Goal: Check status: Check status

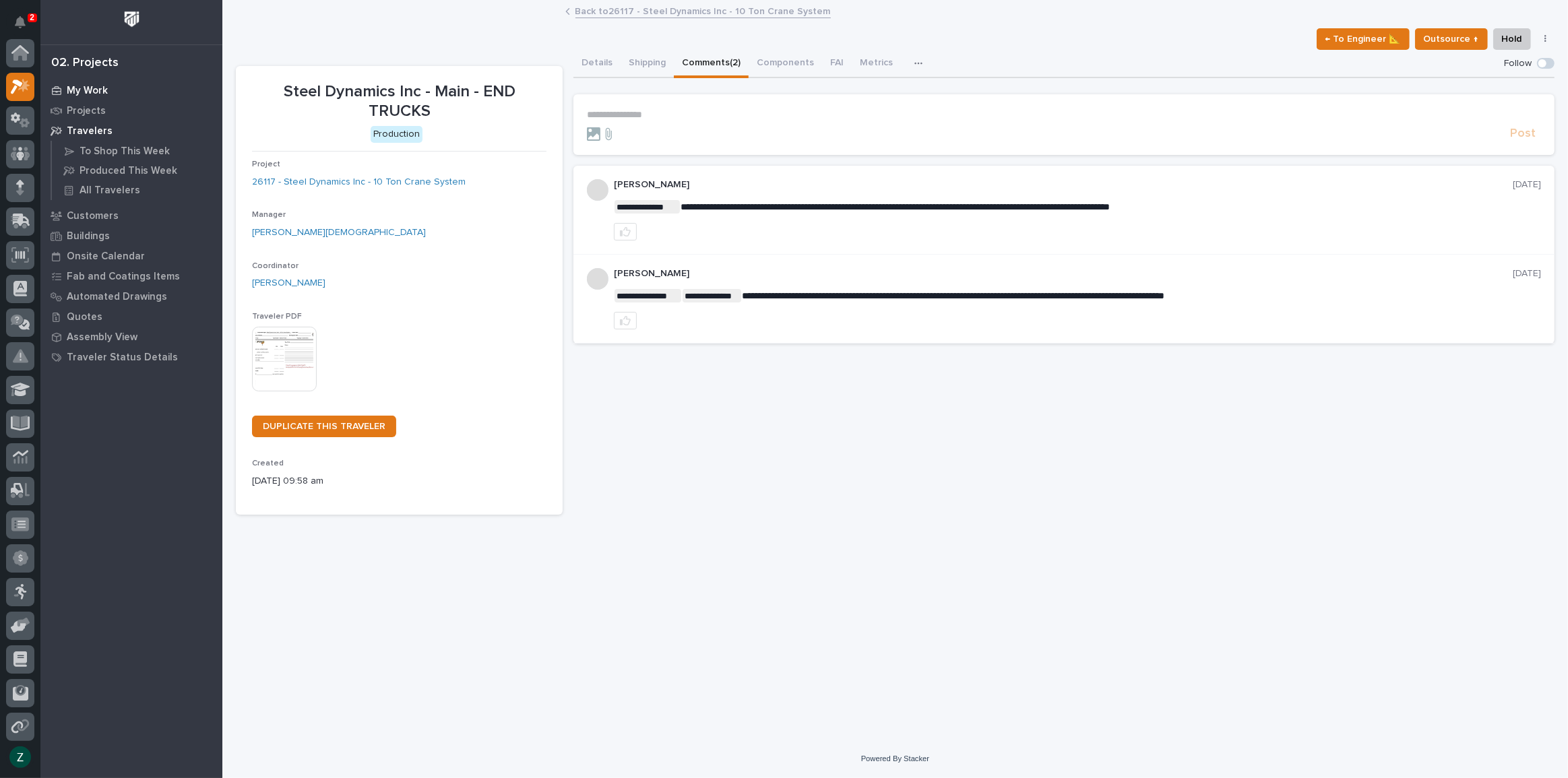
scroll to position [33, 0]
click at [99, 91] on p "My Work" at bounding box center [87, 91] width 41 height 12
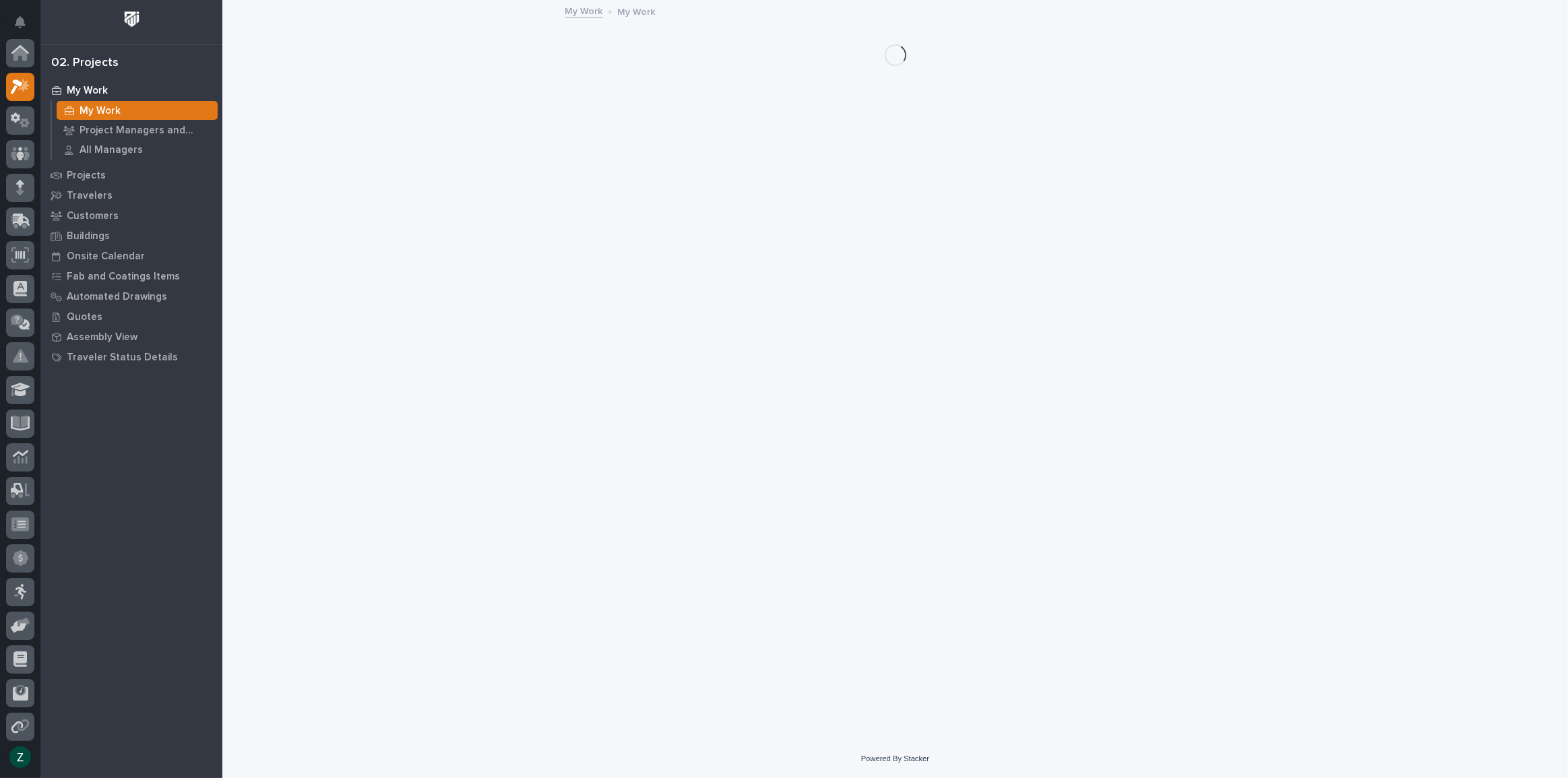
scroll to position [33, 0]
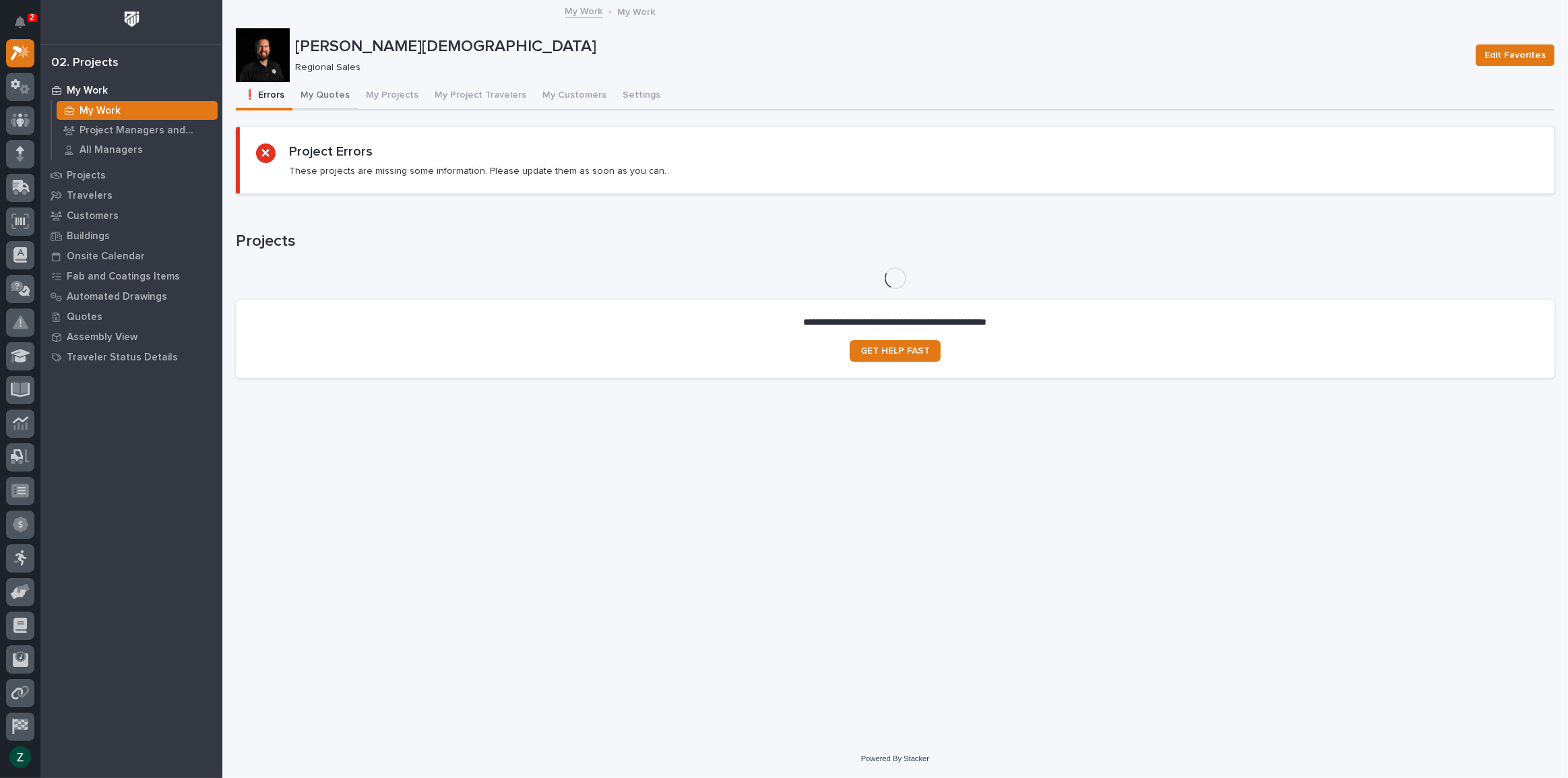
click at [329, 91] on button "My Quotes" at bounding box center [325, 96] width 65 height 29
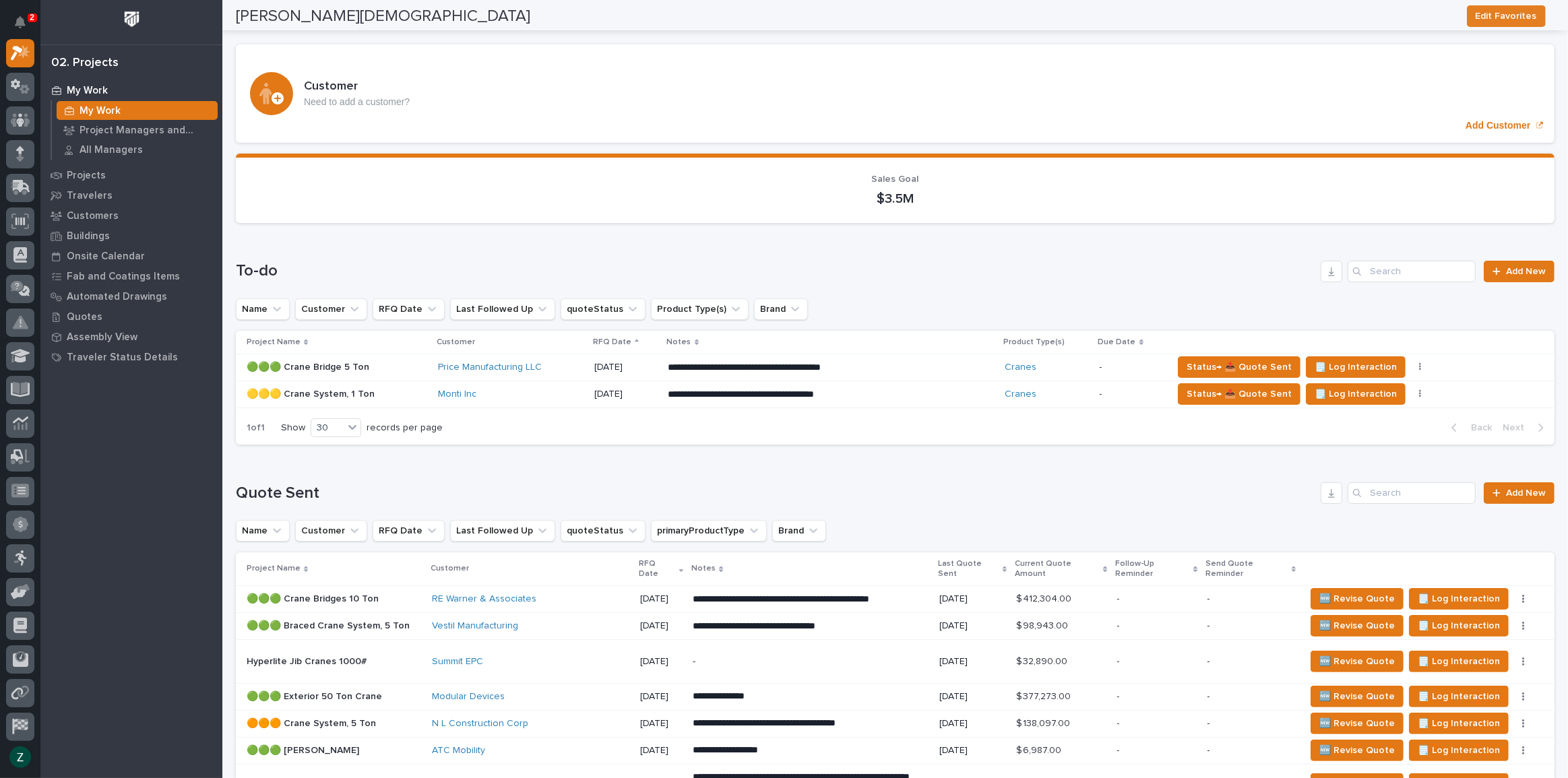
scroll to position [60, 0]
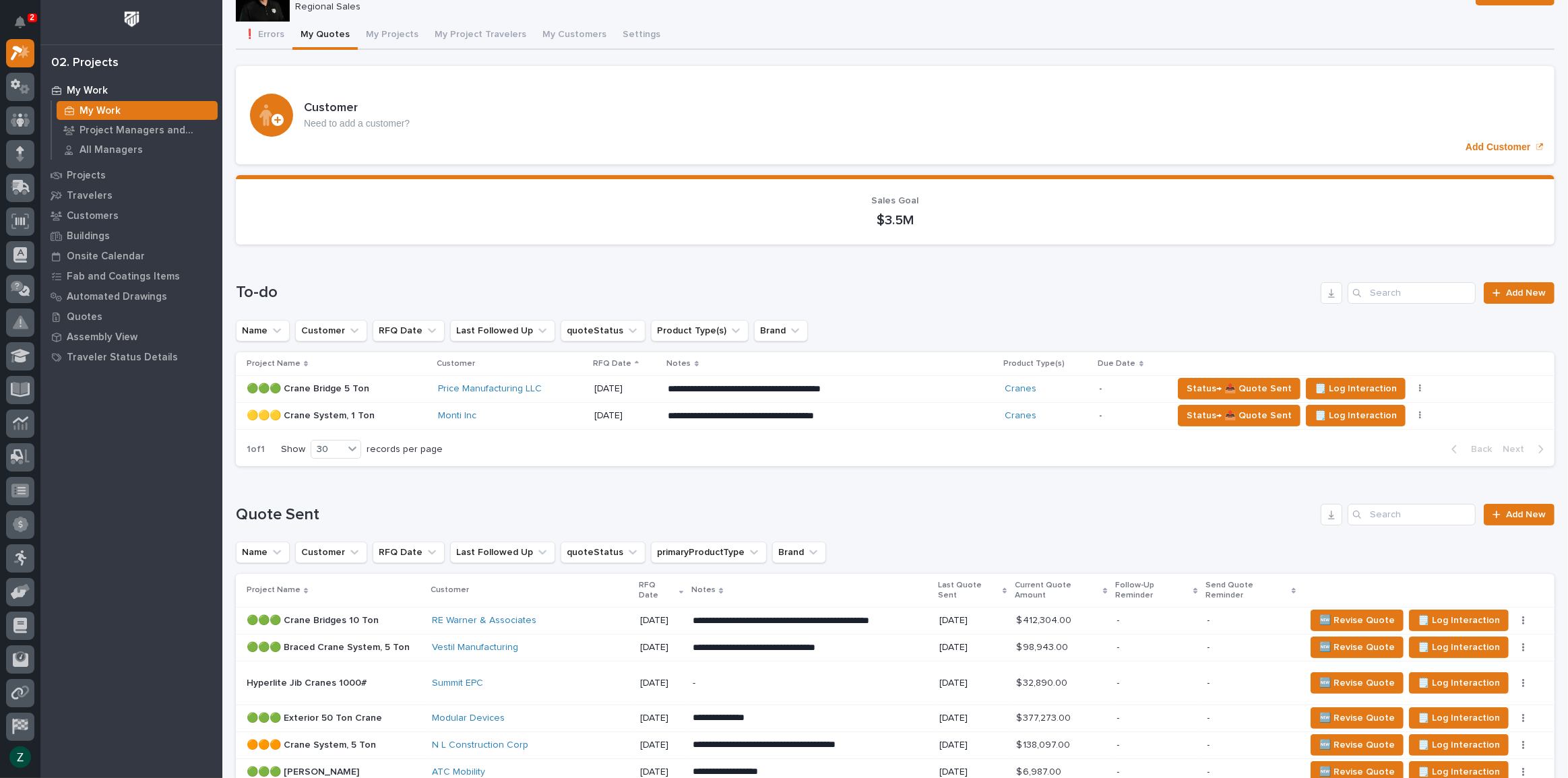
click at [658, 414] on p "[DATE]" at bounding box center [626, 416] width 64 height 11
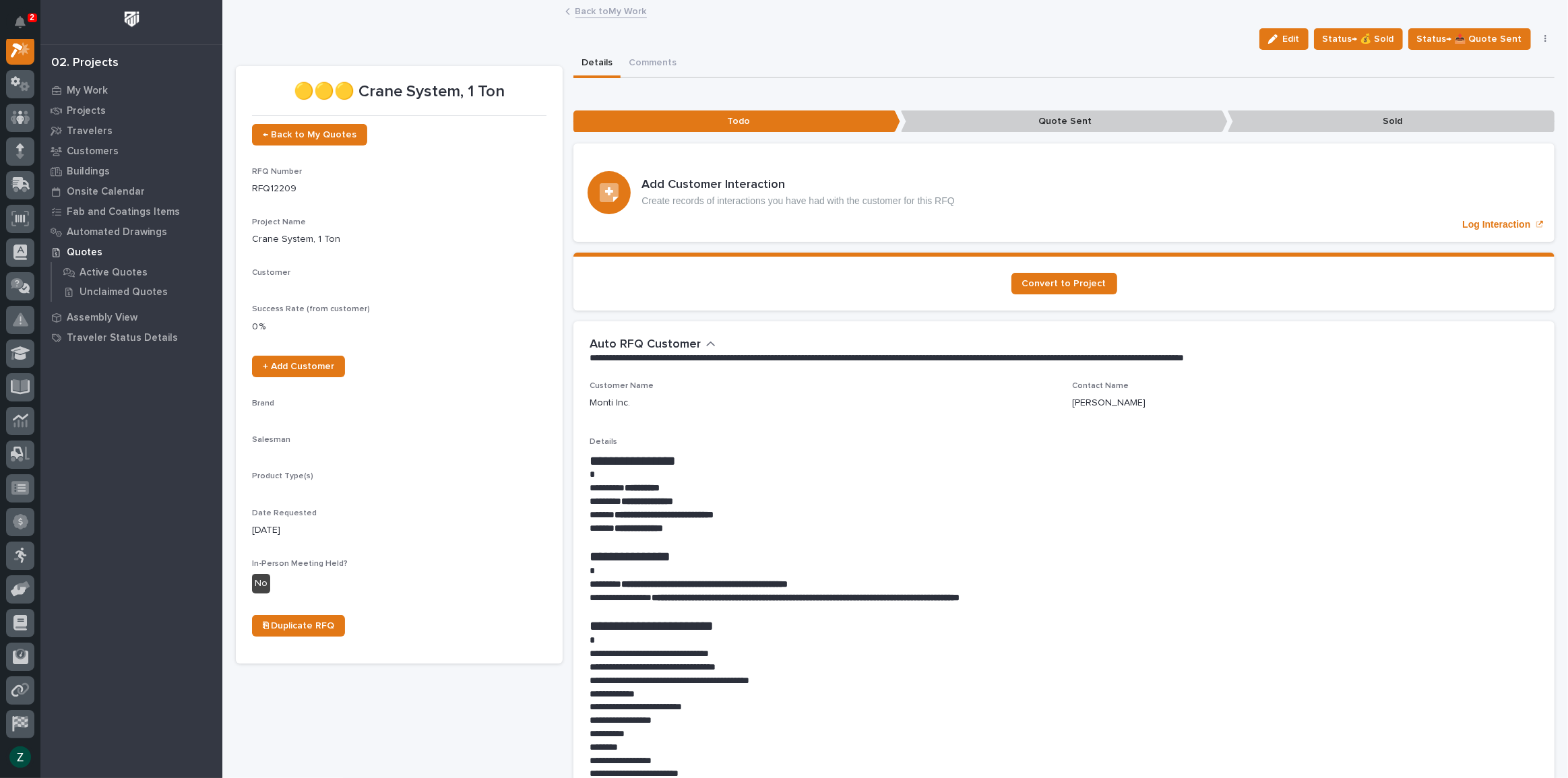
scroll to position [33, 0]
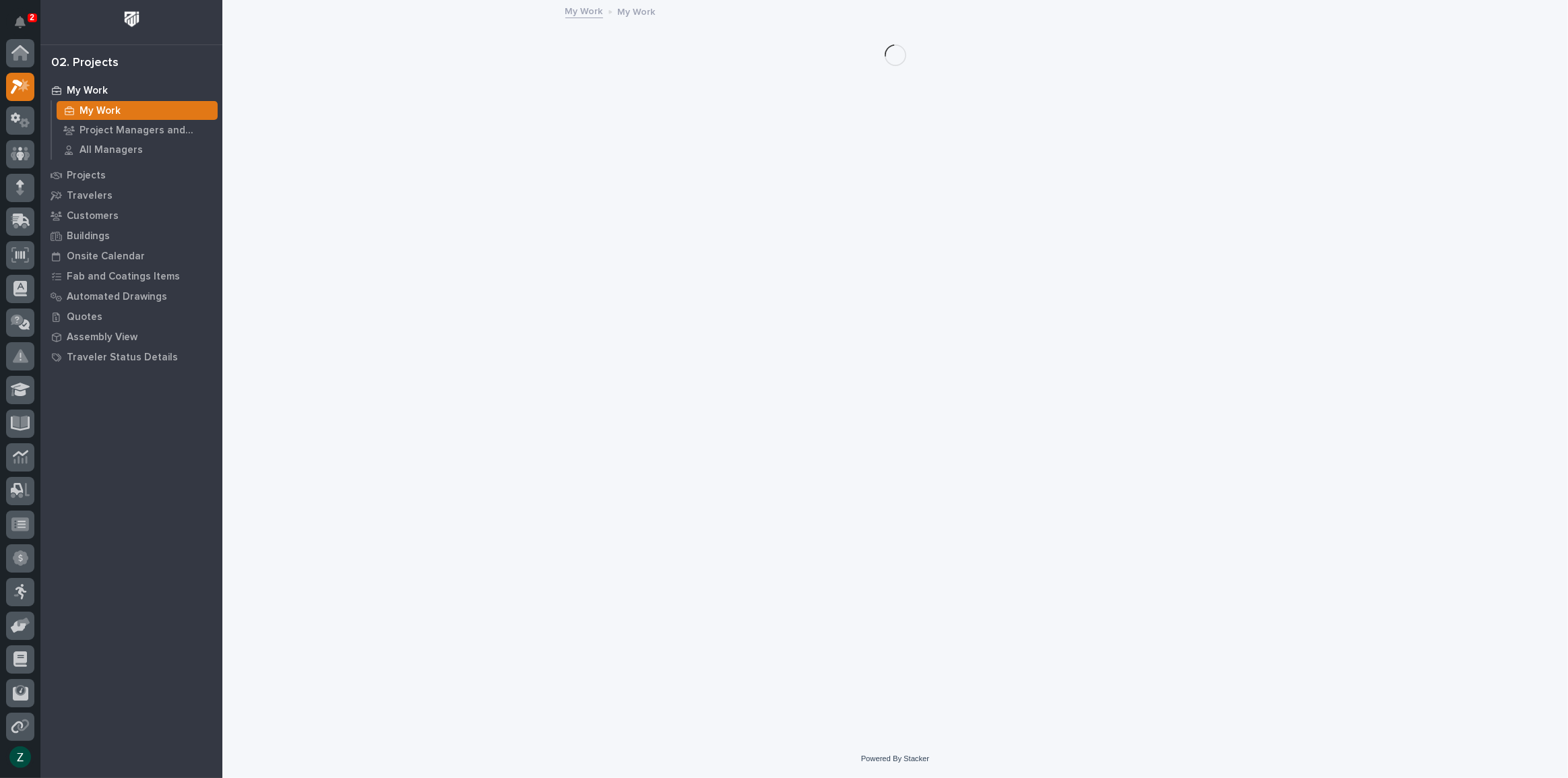
scroll to position [37, 0]
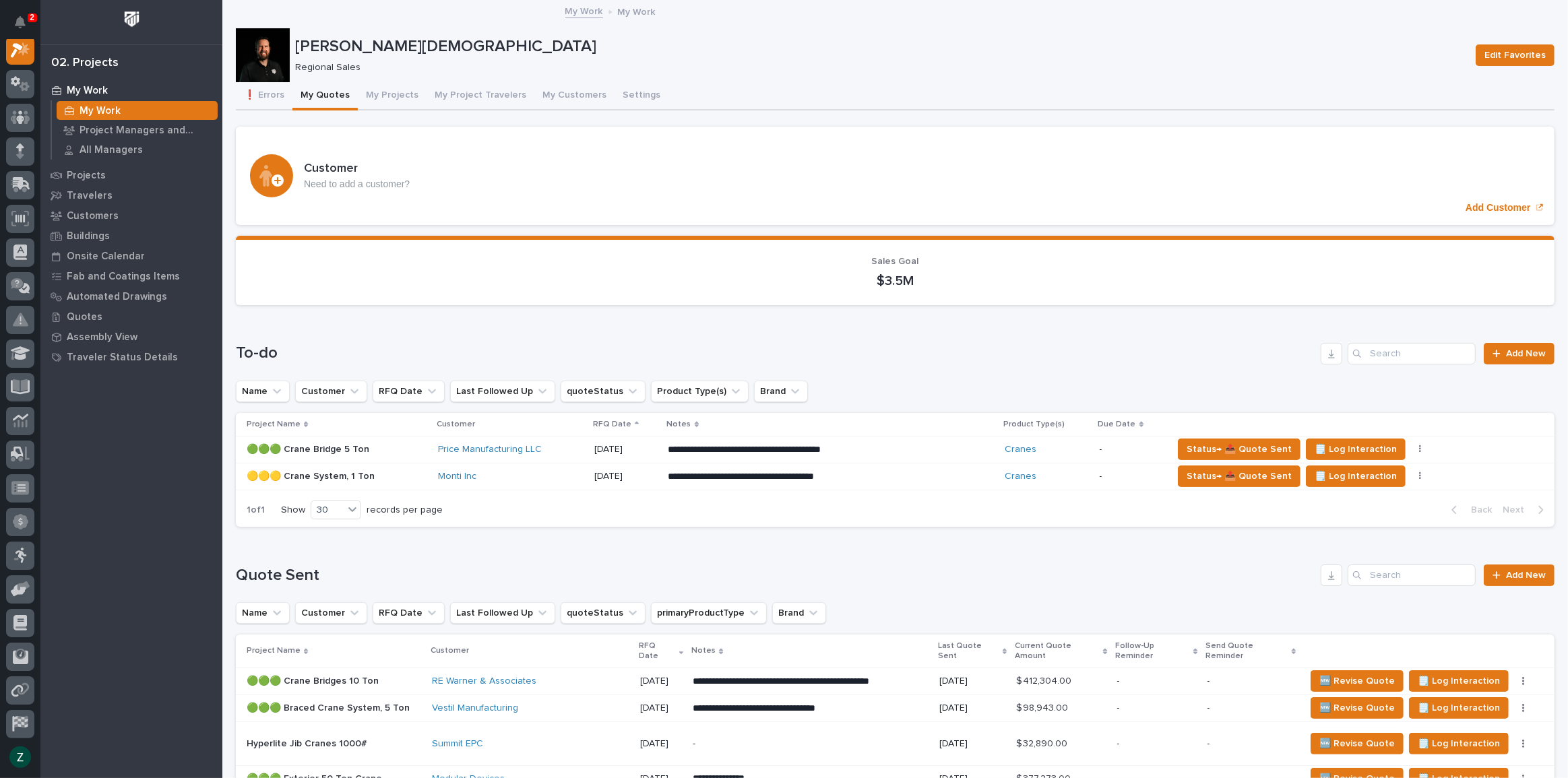
click at [663, 447] on td "[DATE]" at bounding box center [626, 449] width 74 height 27
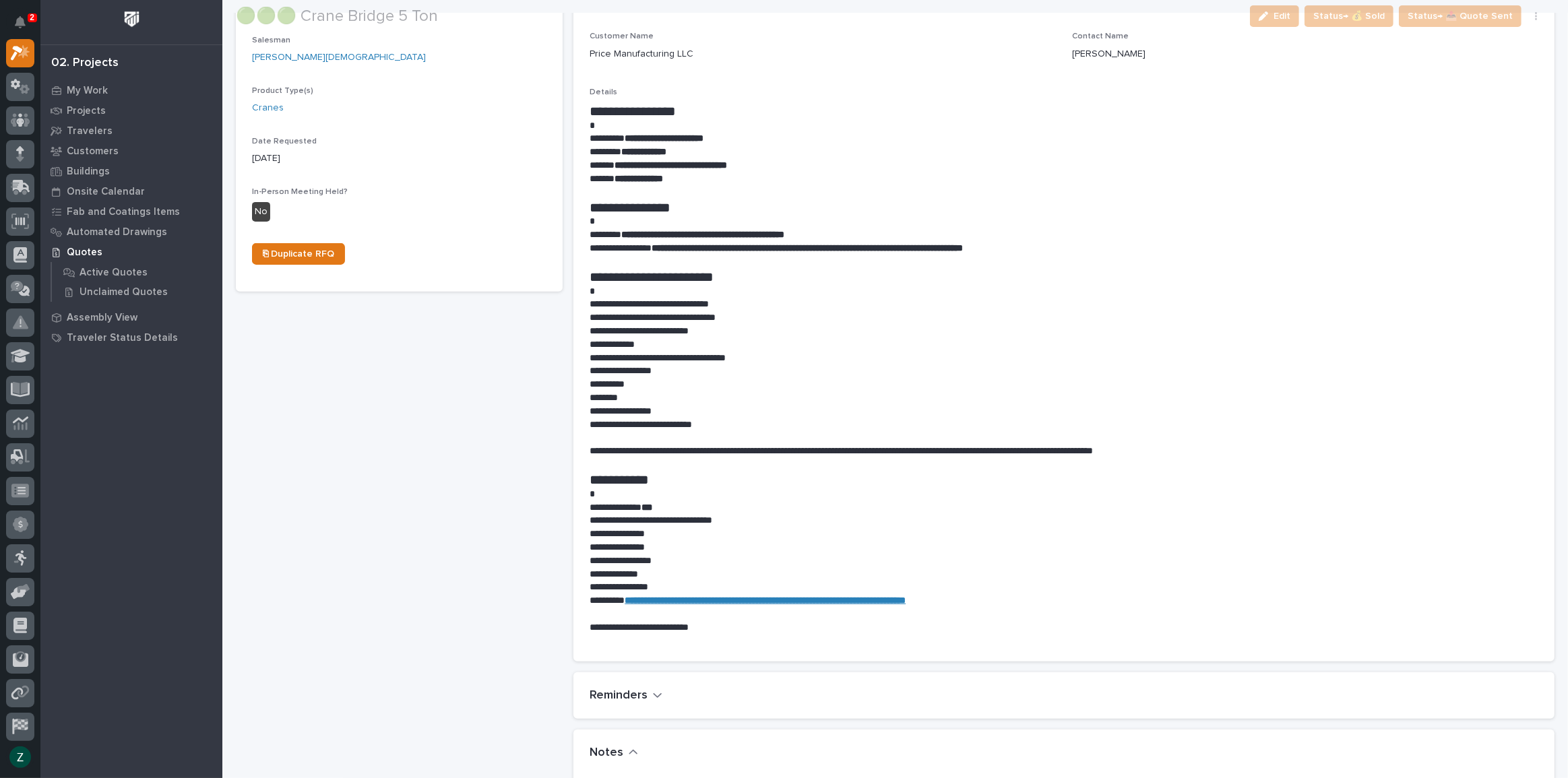
scroll to position [428, 0]
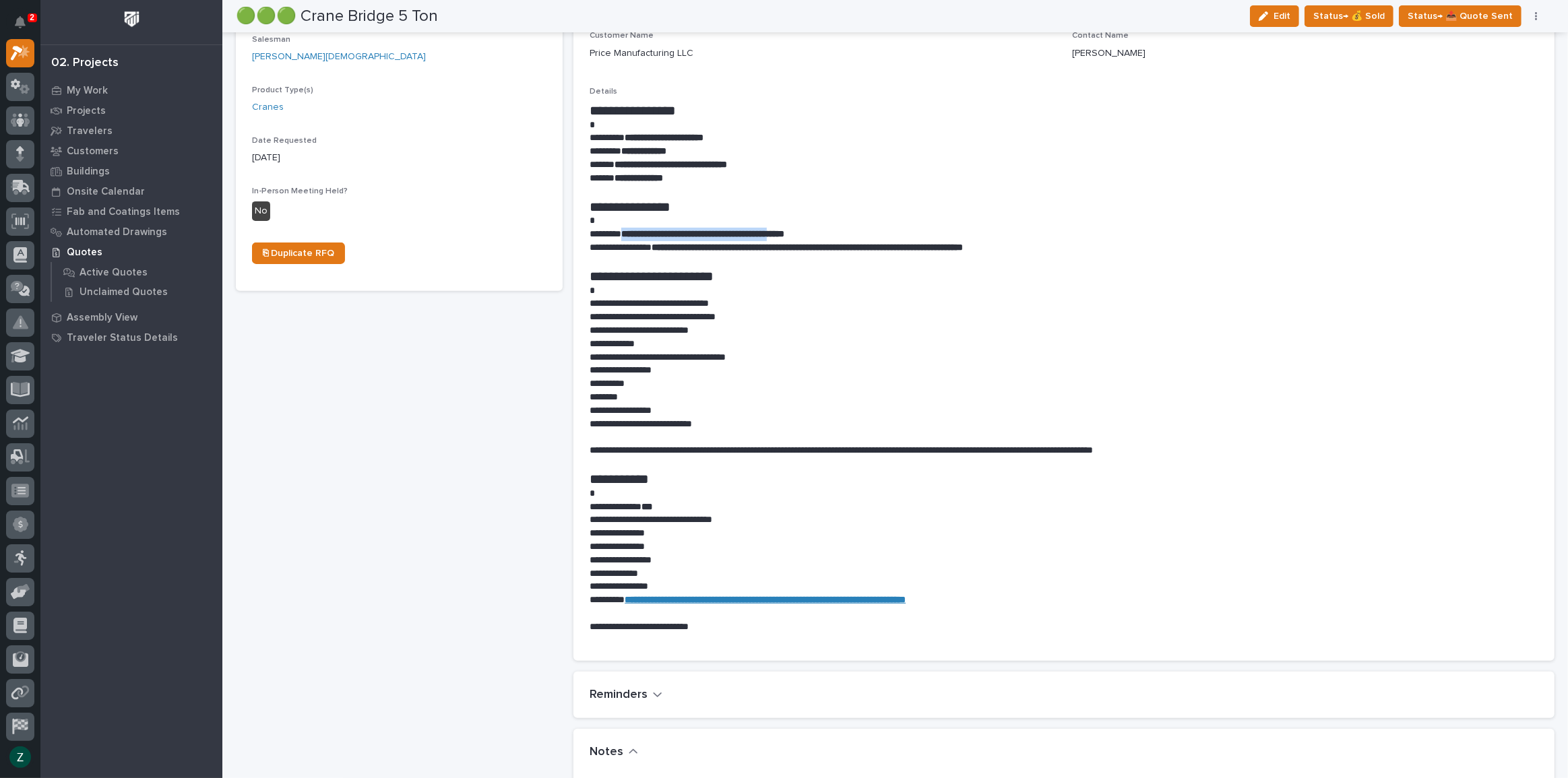
drag, startPoint x: 626, startPoint y: 232, endPoint x: 819, endPoint y: 229, distance: 193.0
click at [784, 229] on strong "**********" at bounding box center [702, 234] width 163 height 10
copy strong "**********"
click at [545, 298] on div "🟢🟢🟢 Crane Bridge 5 Ton ← Back to My Quotes RFQ Number RFQ12204 Project Name Cra…" at bounding box center [399, 542] width 327 height 1809
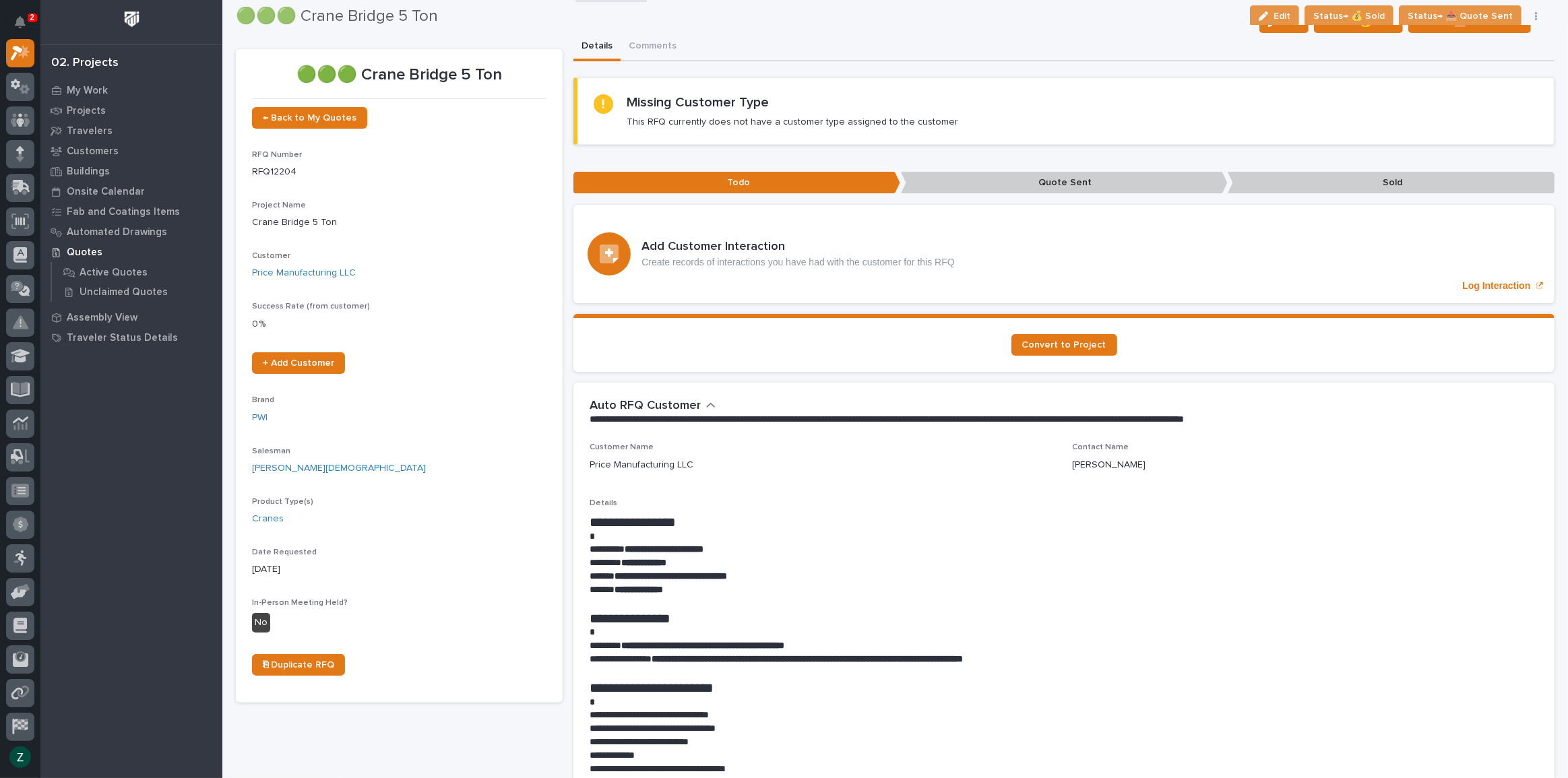
scroll to position [0, 0]
